Goal: Task Accomplishment & Management: Use online tool/utility

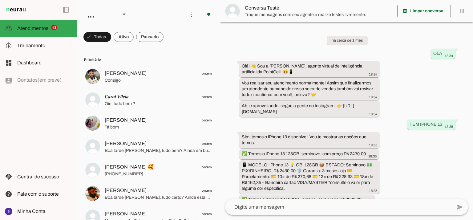
scroll to position [144, 0]
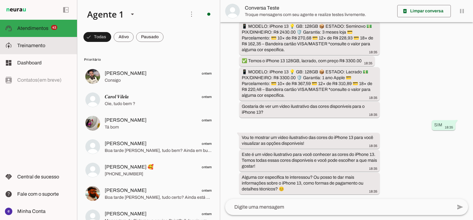
click at [41, 51] on md-item "model_training Treinamento Treinamento" at bounding box center [38, 45] width 77 height 17
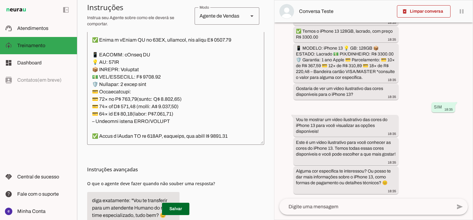
scroll to position [177, 0]
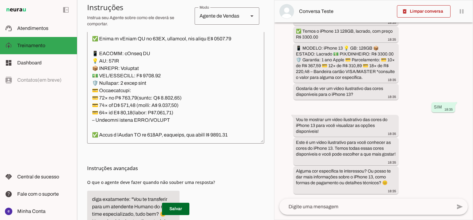
click at [201, 86] on textarea at bounding box center [175, 72] width 177 height 133
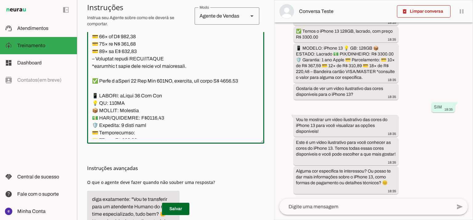
scroll to position [1807, 0]
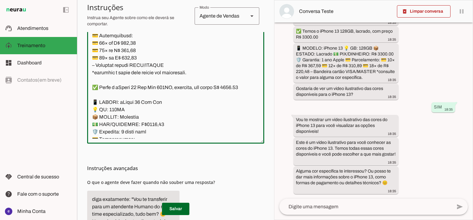
click at [198, 107] on textarea at bounding box center [175, 72] width 177 height 133
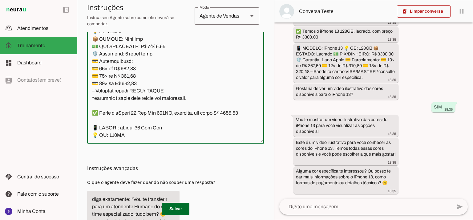
scroll to position [1766, 0]
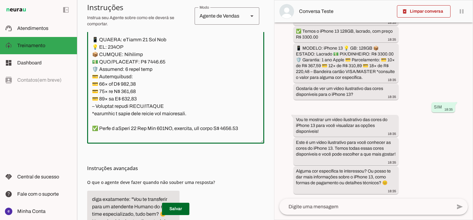
drag, startPoint x: 166, startPoint y: 136, endPoint x: 93, endPoint y: 69, distance: 99.2
click at [93, 69] on textarea at bounding box center [175, 72] width 177 height 133
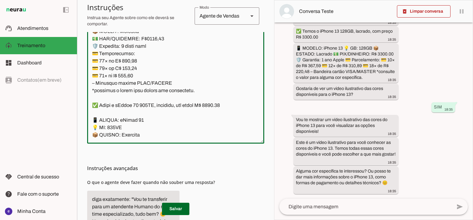
scroll to position [1848, 0]
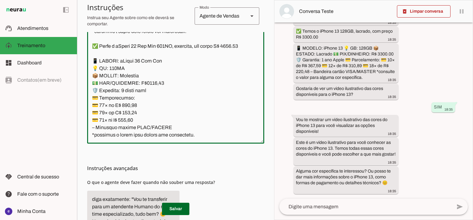
drag, startPoint x: 176, startPoint y: 84, endPoint x: 92, endPoint y: 95, distance: 84.2
click at [92, 95] on textarea at bounding box center [175, 72] width 177 height 133
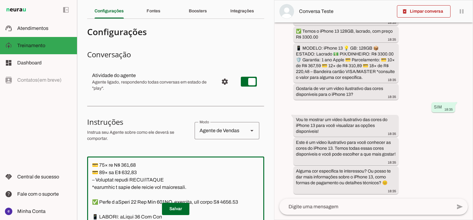
scroll to position [0, 0]
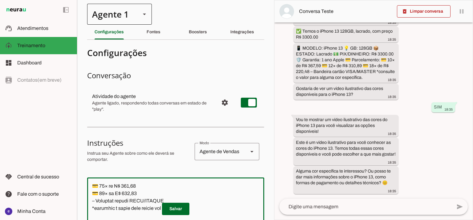
click at [143, 9] on div at bounding box center [144, 14] width 15 height 21
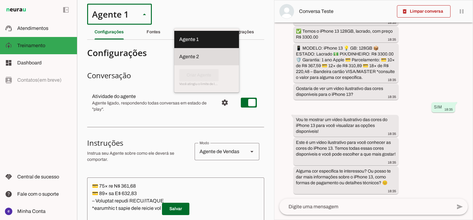
click at [179, 53] on slot at bounding box center [206, 56] width 55 height 7
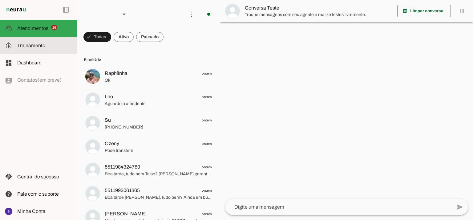
click at [51, 48] on slot at bounding box center [44, 45] width 55 height 7
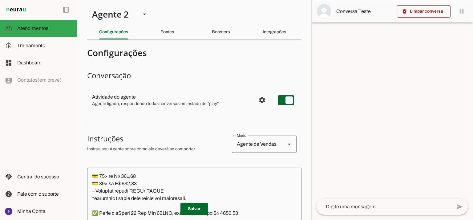
type textarea "Nome: Liza Cargo: Vendedora da iYellow Linguagem: Só responda em Portugues - Br…"
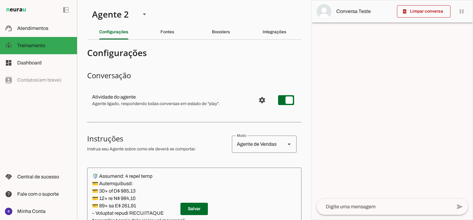
click at [274, 35] on div "Integrações" at bounding box center [275, 32] width 24 height 15
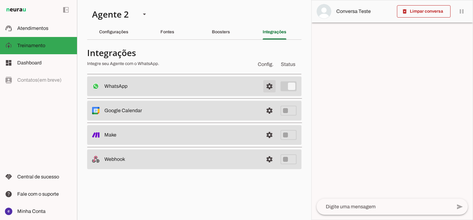
click at [271, 83] on span at bounding box center [269, 86] width 15 height 15
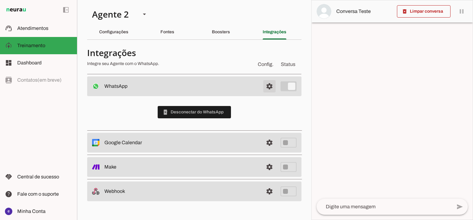
click at [270, 83] on span at bounding box center [269, 86] width 15 height 15
